Goal: Information Seeking & Learning: Check status

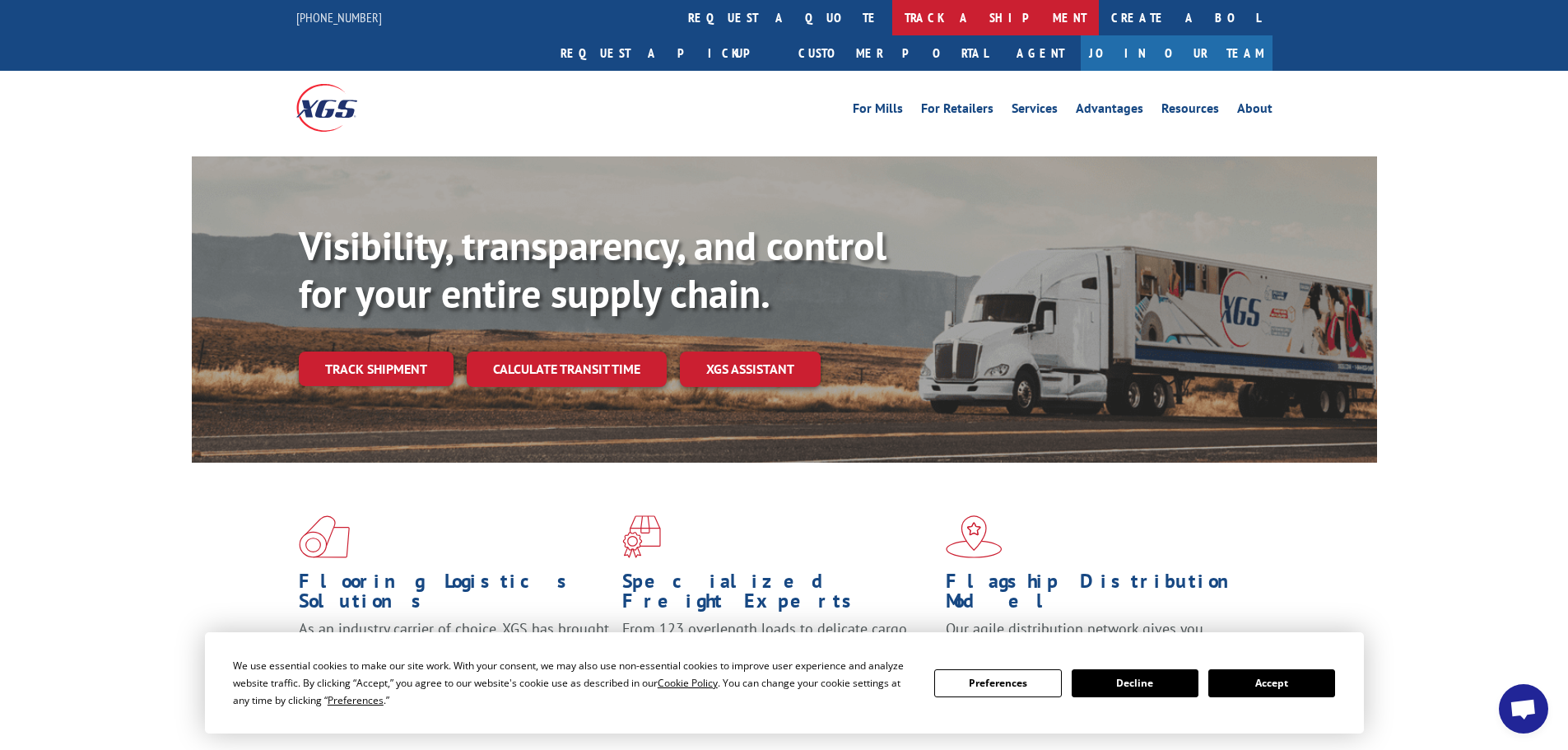
click at [892, 22] on link "track a shipment" at bounding box center [995, 18] width 207 height 35
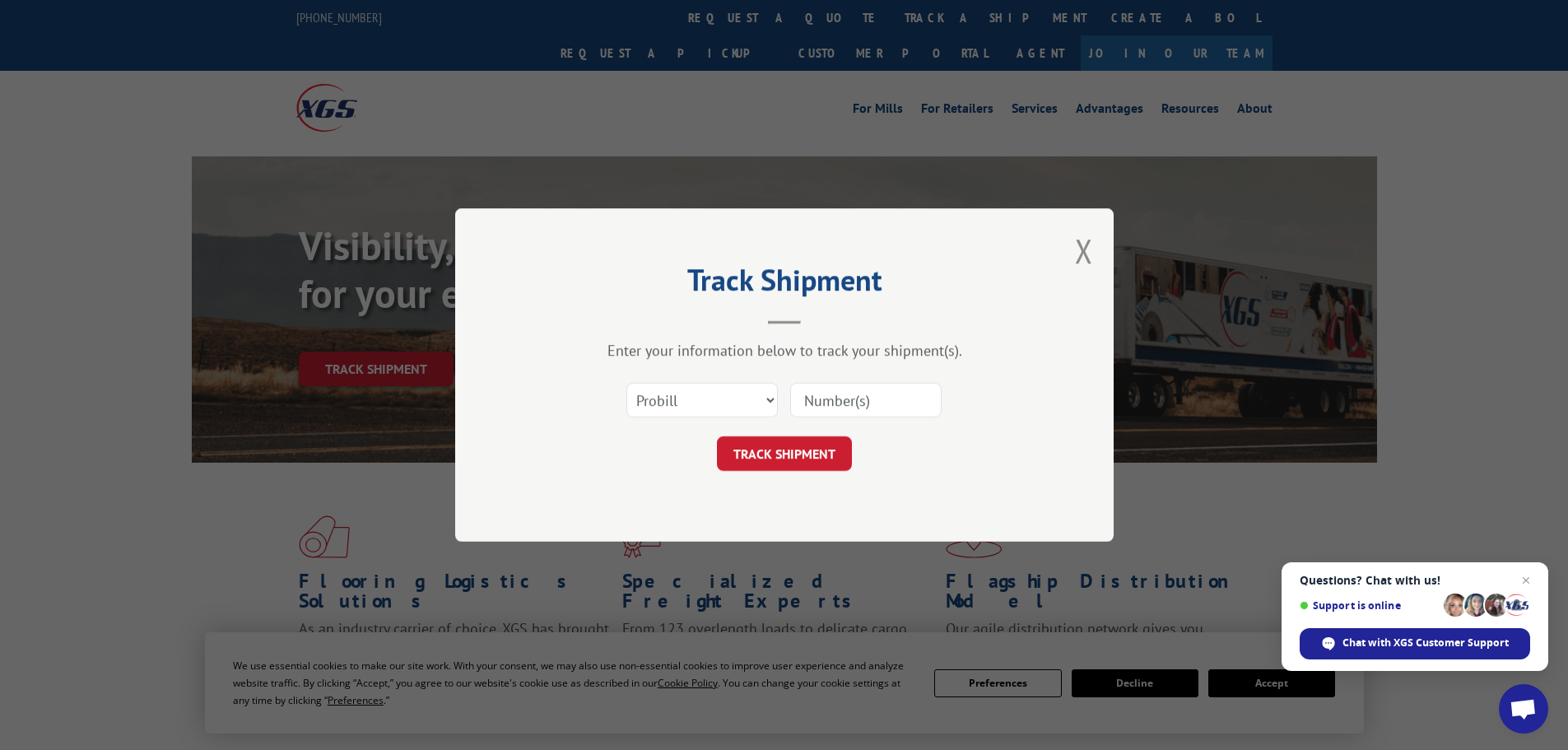
click at [812, 395] on input at bounding box center [866, 400] width 152 height 35
paste input "17227533"
type input "17227533"
drag, startPoint x: 794, startPoint y: 451, endPoint x: 773, endPoint y: 337, distance: 115.9
click at [794, 446] on button "TRACK SHIPMENT" at bounding box center [784, 453] width 135 height 35
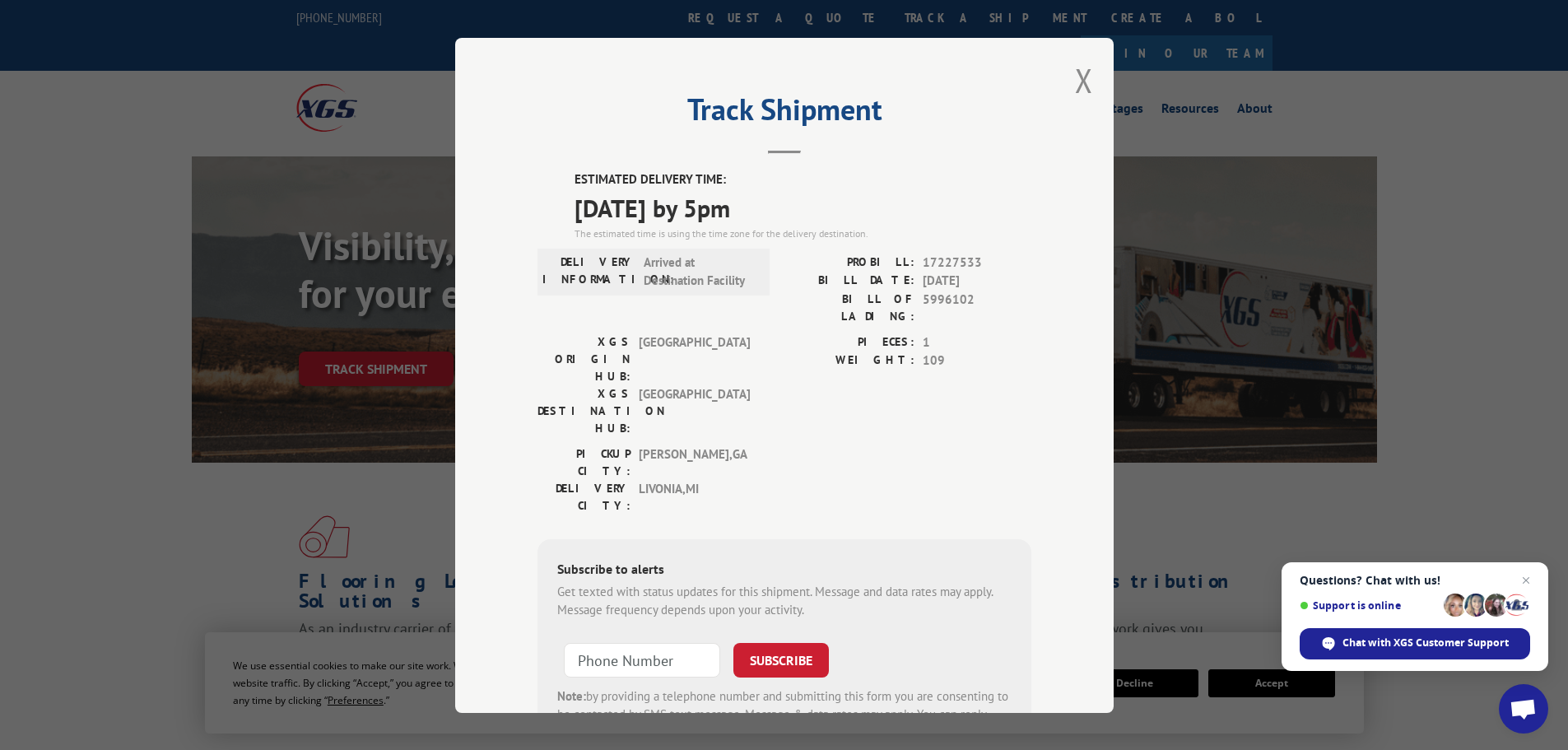
drag, startPoint x: 1078, startPoint y: 82, endPoint x: 1053, endPoint y: 60, distance: 33.3
click at [1064, 67] on div "Track Shipment ESTIMATED DELIVERY TIME: [DATE] by 5pm The estimated time is usi…" at bounding box center [784, 375] width 659 height 675
drag, startPoint x: 1080, startPoint y: 72, endPoint x: 975, endPoint y: 55, distance: 106.4
click at [1075, 70] on button "Close modal" at bounding box center [1084, 80] width 18 height 44
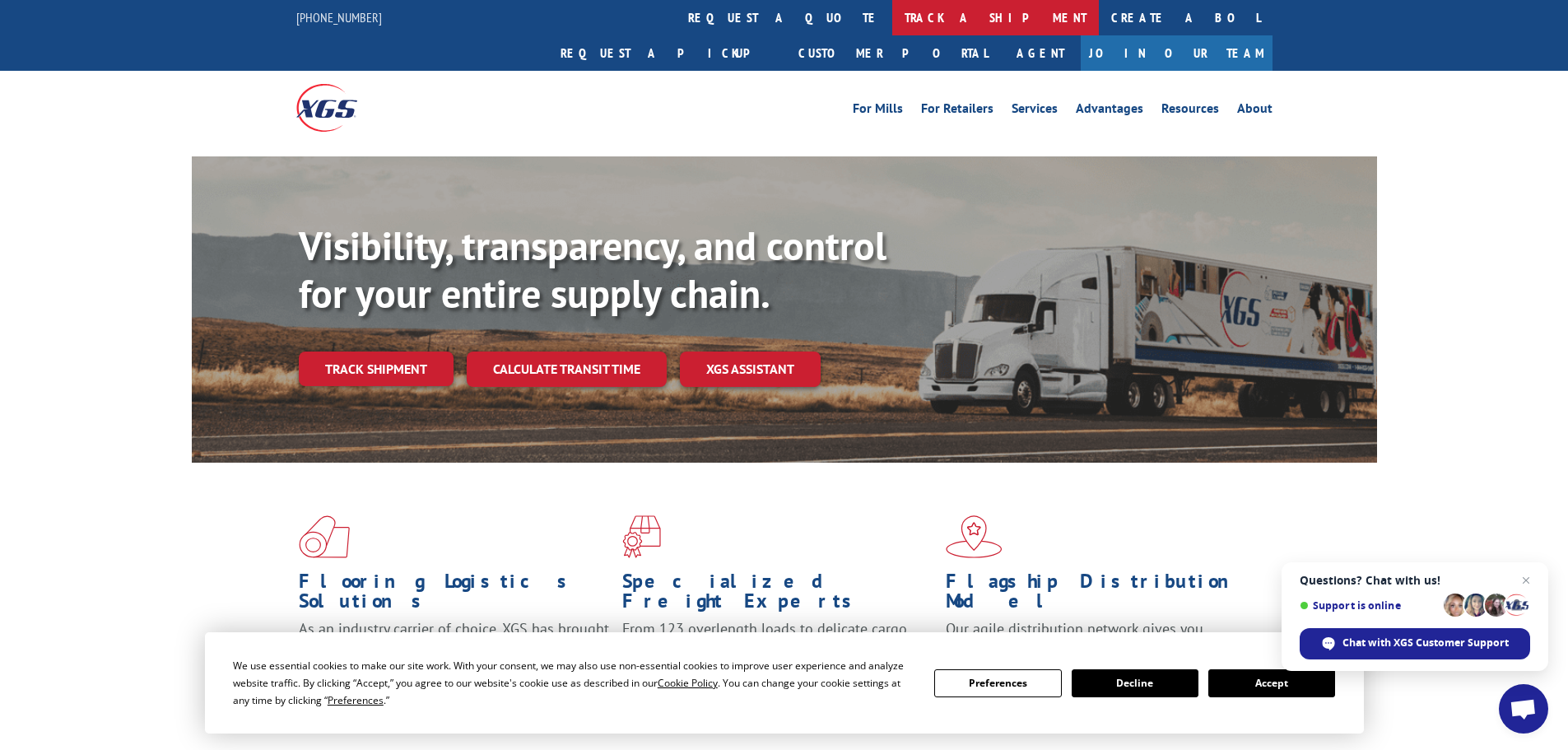
click at [892, 21] on link "track a shipment" at bounding box center [995, 18] width 207 height 35
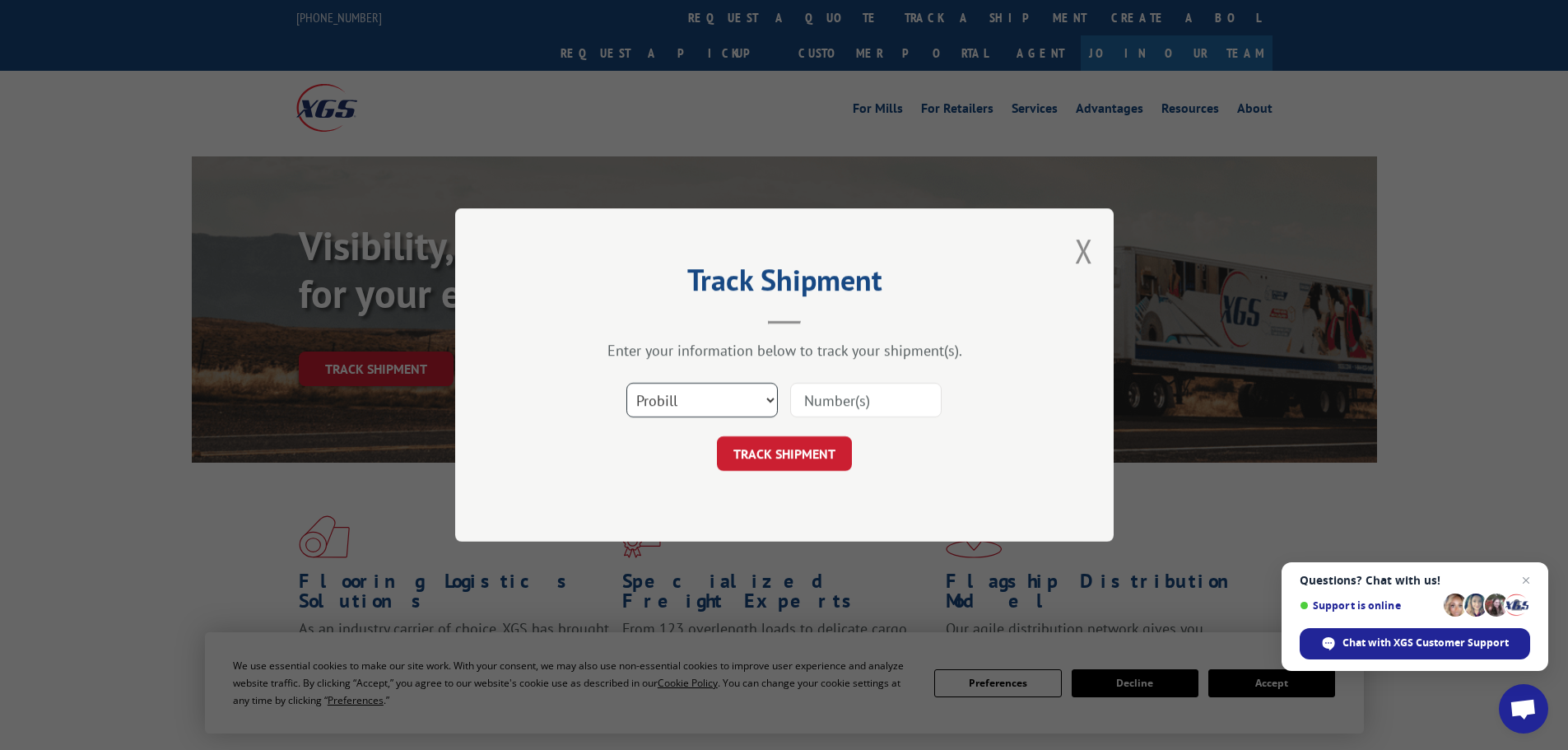
click at [690, 407] on select "Select category... Probill BOL PO" at bounding box center [703, 400] width 152 height 35
click at [839, 397] on input at bounding box center [866, 400] width 152 height 35
paste input "17468046"
type input "17468046"
click at [813, 437] on form "Select category... Probill BOL PO 17468046 TRACK SHIPMENT" at bounding box center [784, 422] width 494 height 98
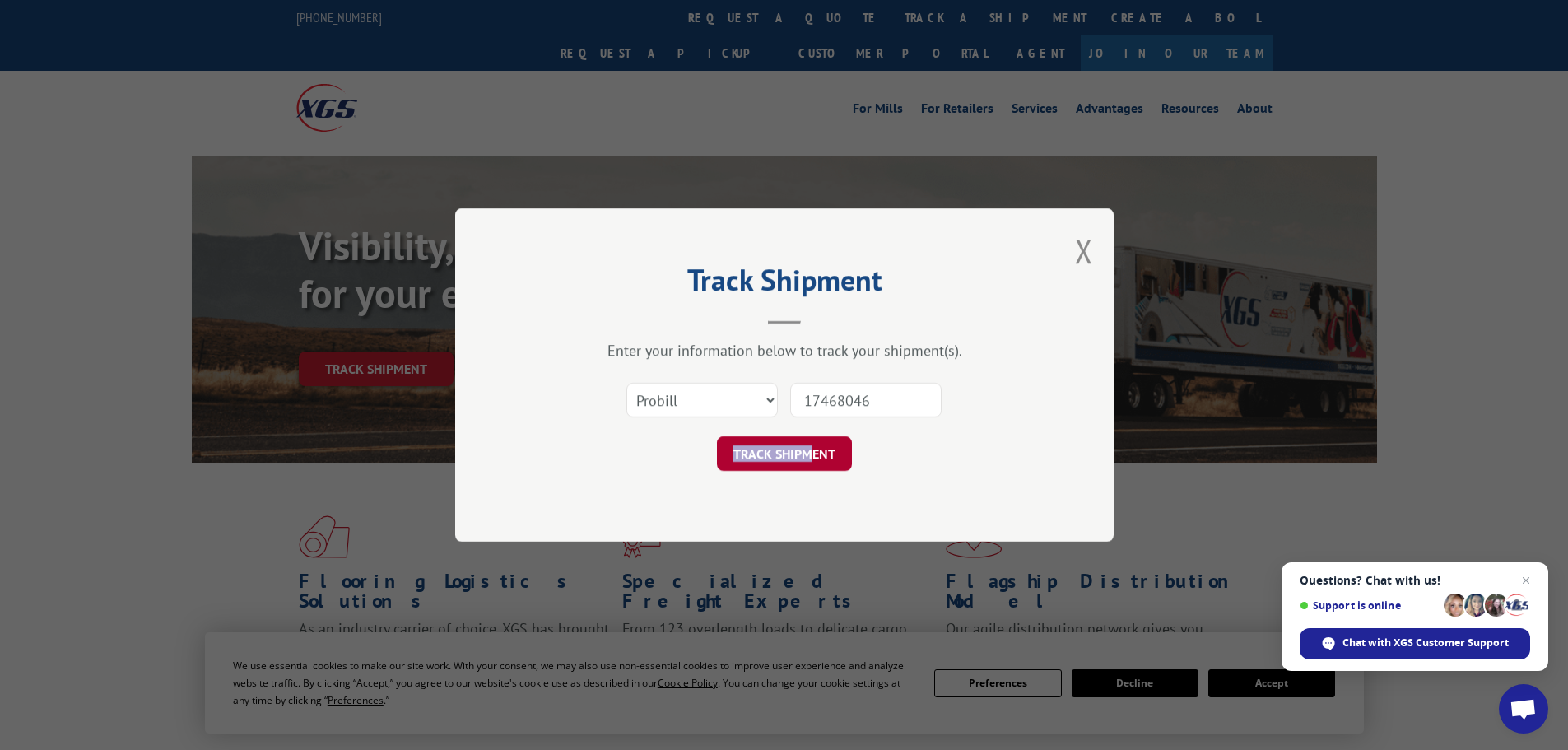
drag, startPoint x: 811, startPoint y: 445, endPoint x: 819, endPoint y: 434, distance: 13.6
click at [811, 442] on button "TRACK SHIPMENT" at bounding box center [784, 453] width 135 height 35
